Goal: Information Seeking & Learning: Learn about a topic

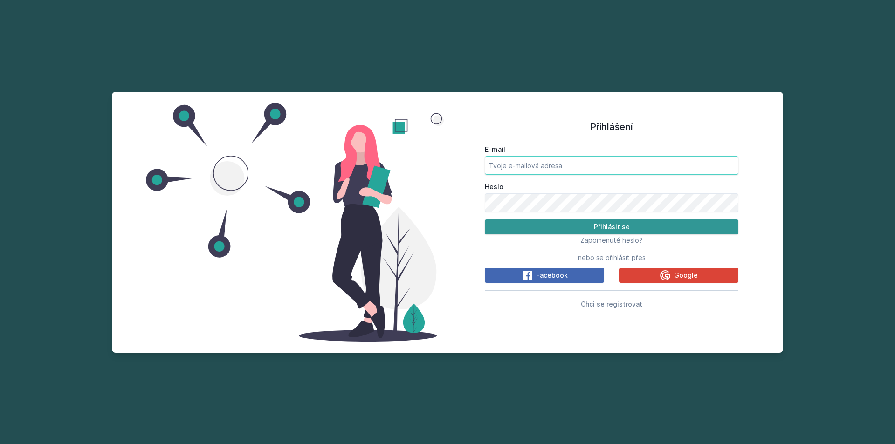
type input "[EMAIL_ADDRESS][DOMAIN_NAME]"
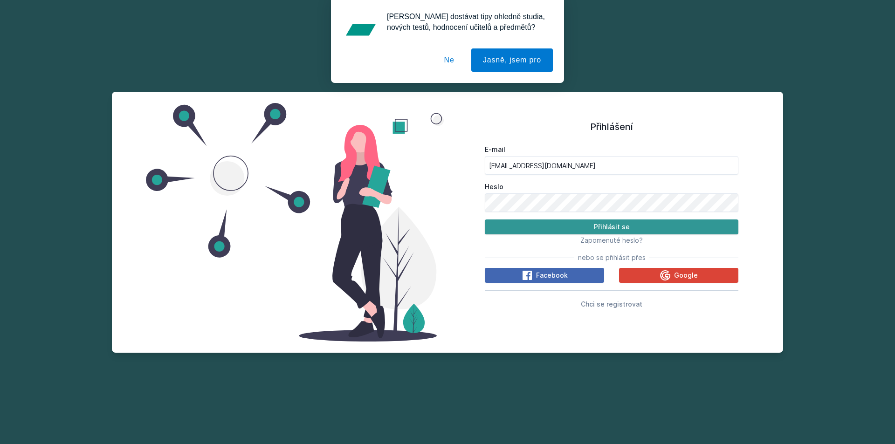
click at [563, 221] on button "Přihlásit se" at bounding box center [612, 227] width 254 height 15
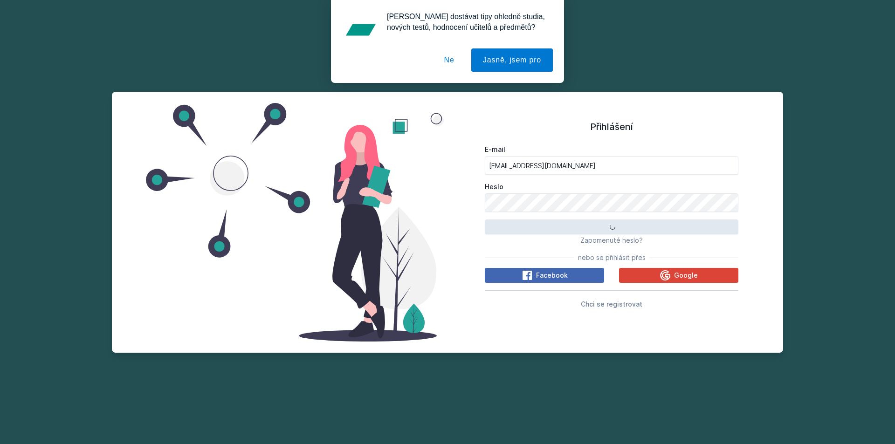
click at [454, 58] on button "Ne" at bounding box center [450, 59] width 34 height 23
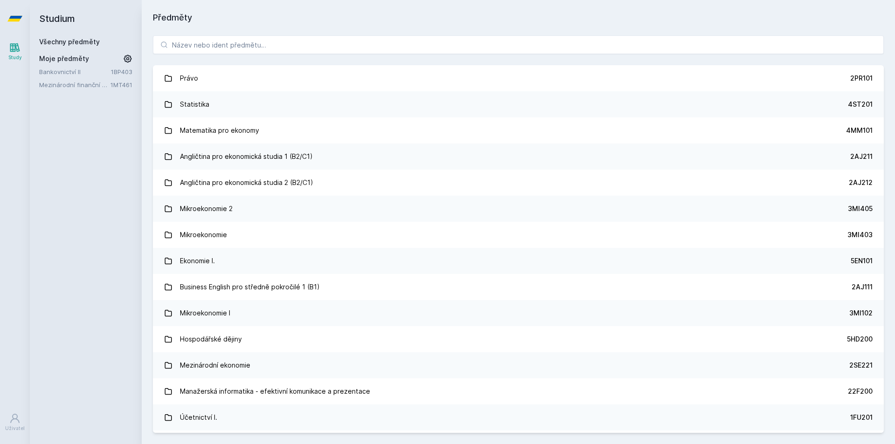
click at [80, 84] on link "Mezinárodní finanční management" at bounding box center [74, 84] width 71 height 9
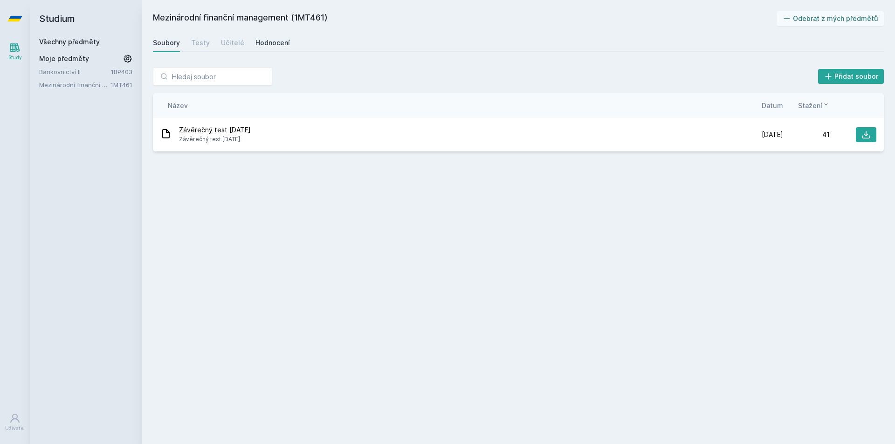
click at [264, 44] on div "Hodnocení" at bounding box center [272, 42] width 34 height 9
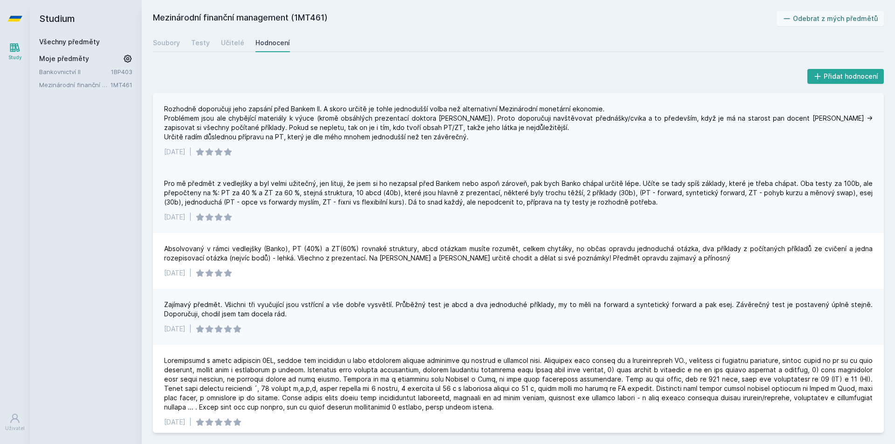
scroll to position [5, 0]
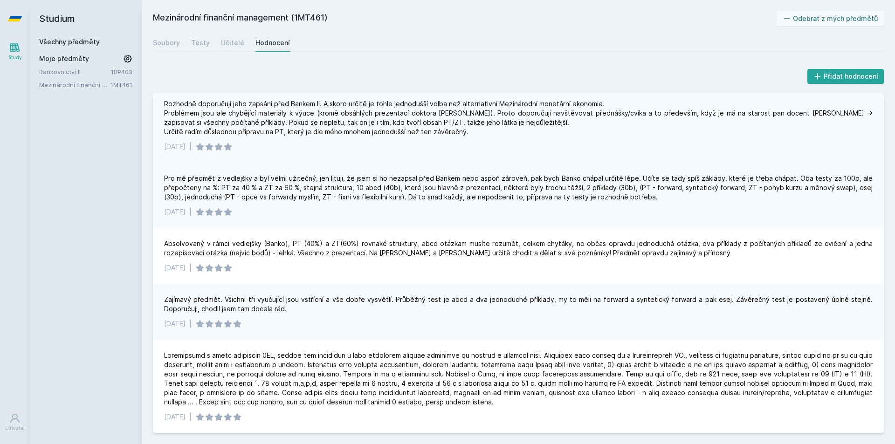
click at [503, 145] on div "[DATE] |" at bounding box center [518, 146] width 708 height 9
click at [166, 37] on link "Soubory" at bounding box center [166, 43] width 27 height 19
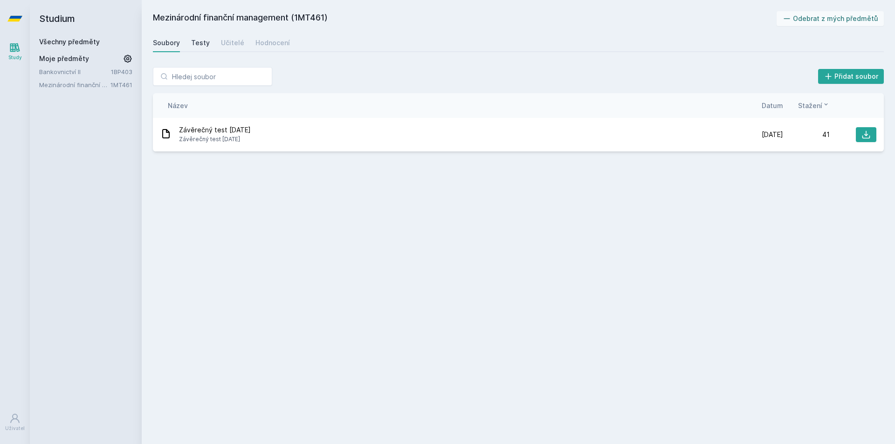
click at [198, 39] on div "Testy" at bounding box center [200, 42] width 19 height 9
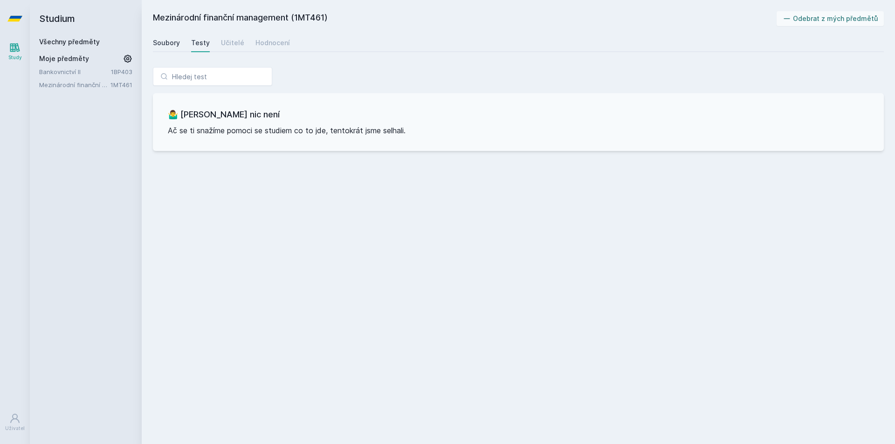
click at [175, 42] on div "Soubory" at bounding box center [166, 42] width 27 height 9
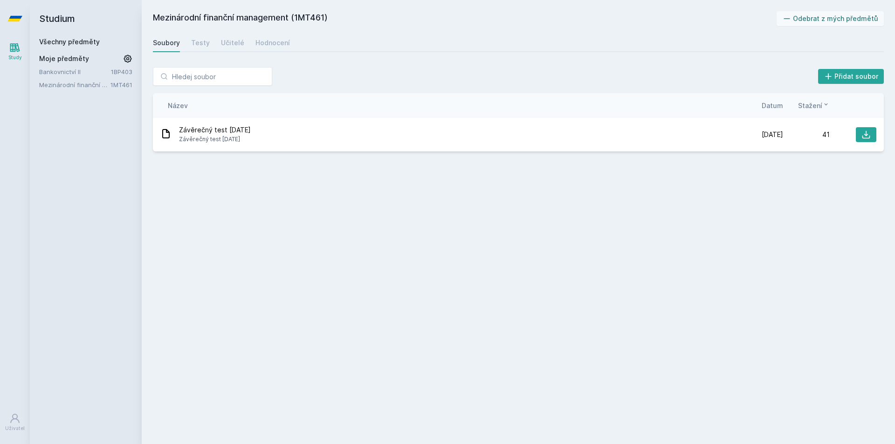
click at [634, 197] on div "Mezinárodní finanční management (1MT461) Odebrat z mých předmětů [GEOGRAPHIC_DA…" at bounding box center [518, 222] width 731 height 422
